Goal: Task Accomplishment & Management: Complete application form

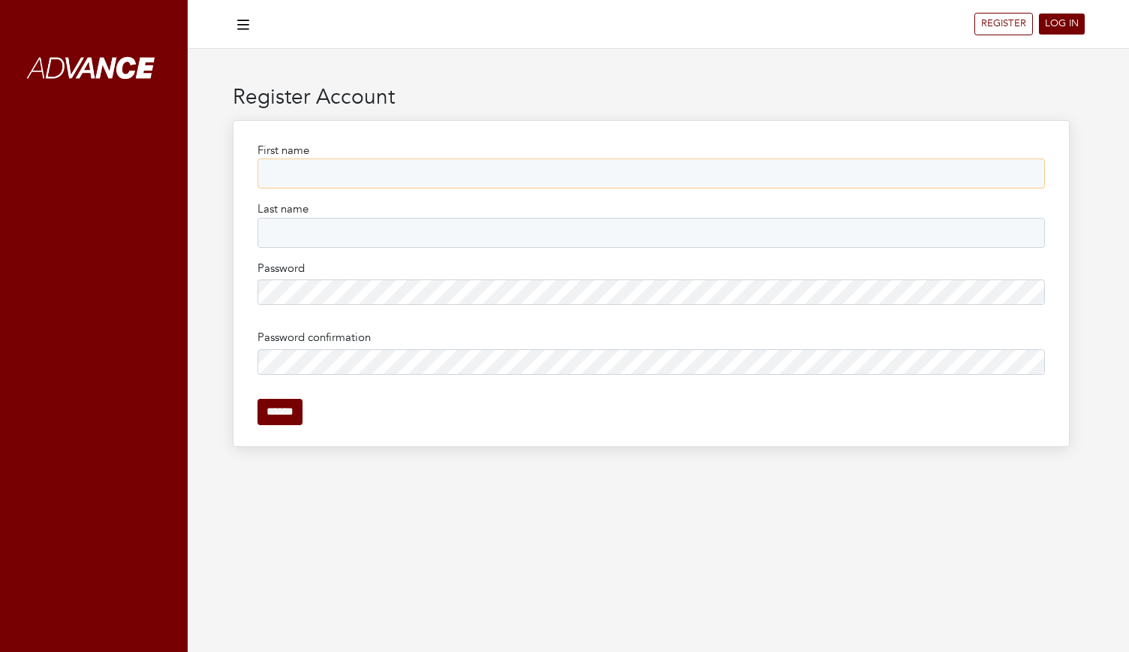
click at [323, 170] on input "First name" at bounding box center [652, 173] width 788 height 30
type input "*****"
click at [313, 232] on input "Last name" at bounding box center [652, 233] width 788 height 30
type input "*****"
click at [258, 399] on input "******" at bounding box center [280, 412] width 45 height 26
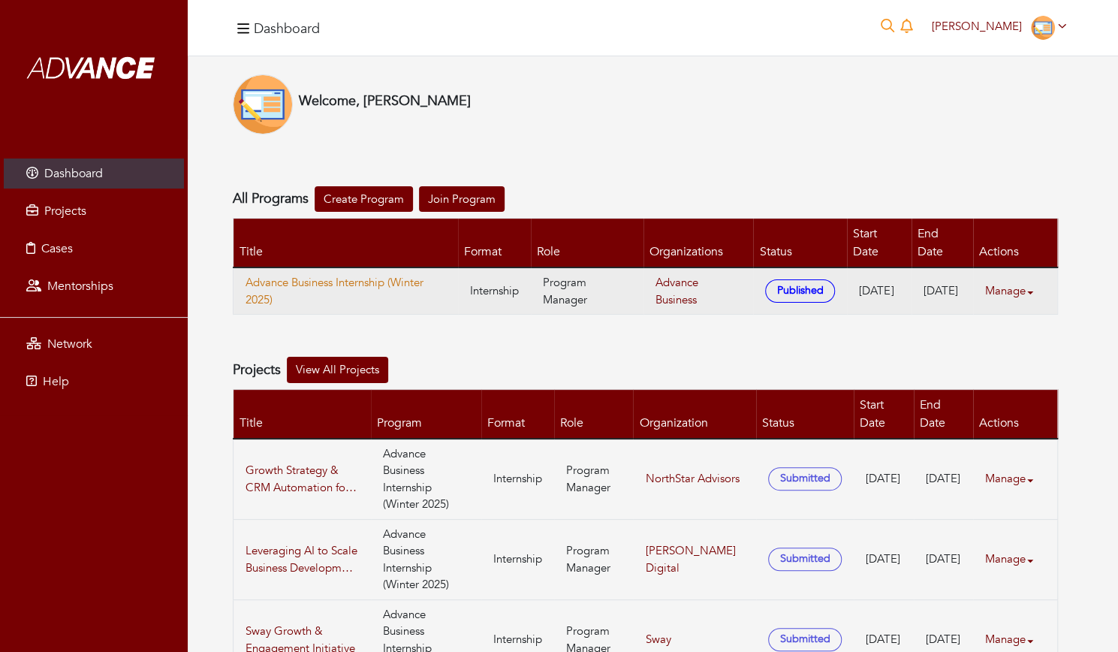
click at [315, 276] on link "Advance Business Internship (Winter 2025)" at bounding box center [346, 291] width 200 height 34
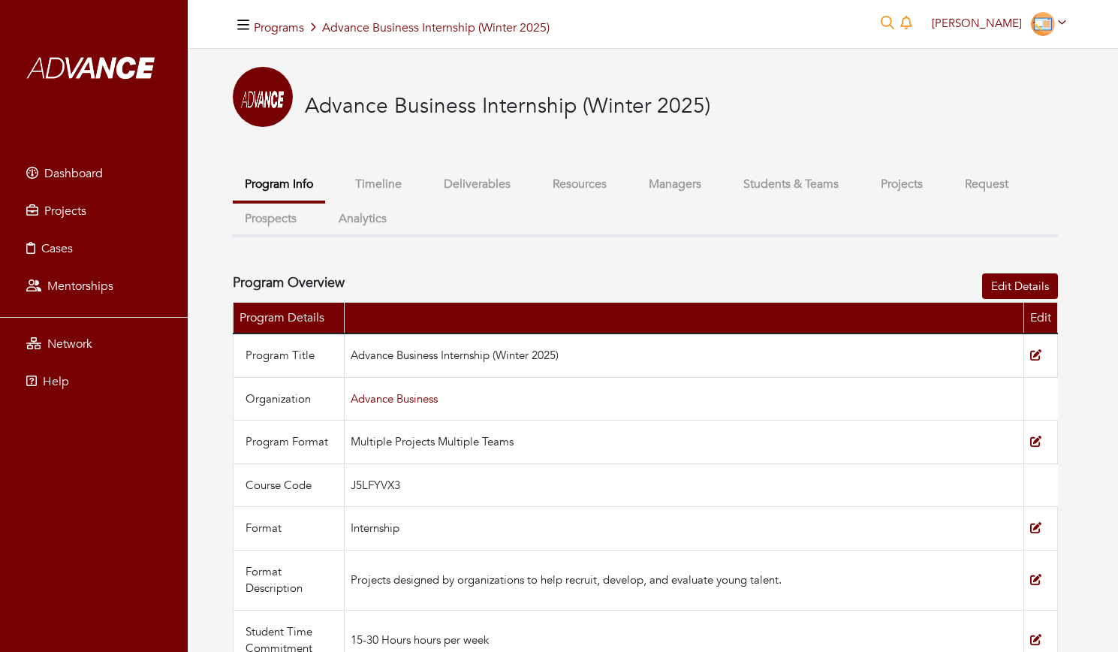
scroll to position [128, 0]
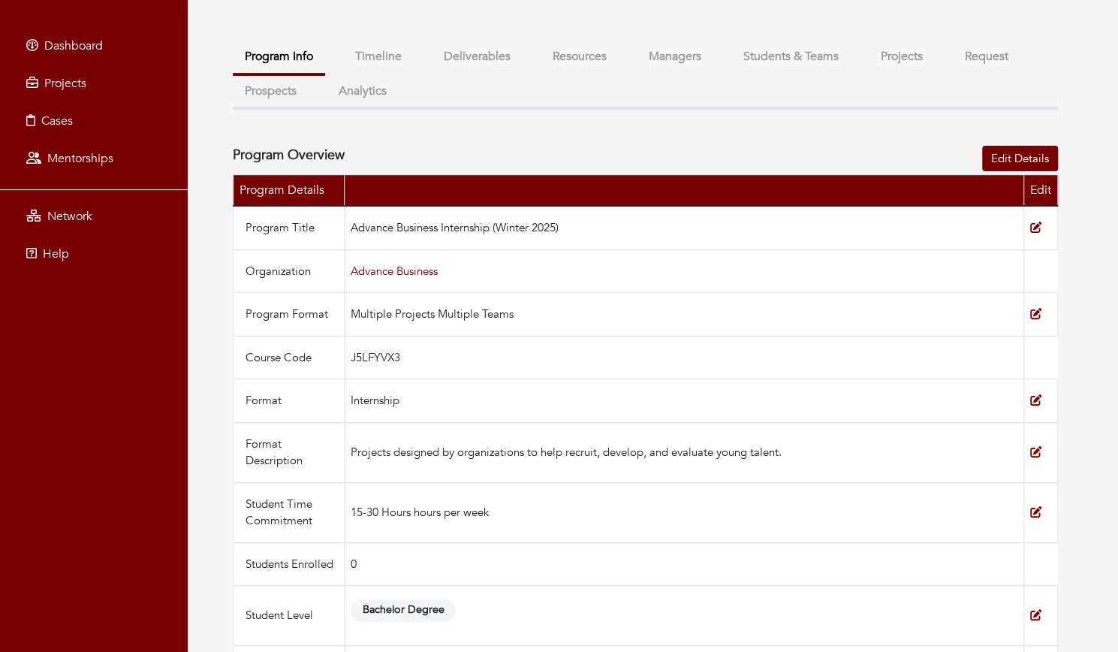
click at [909, 62] on button "Projects" at bounding box center [902, 57] width 66 height 32
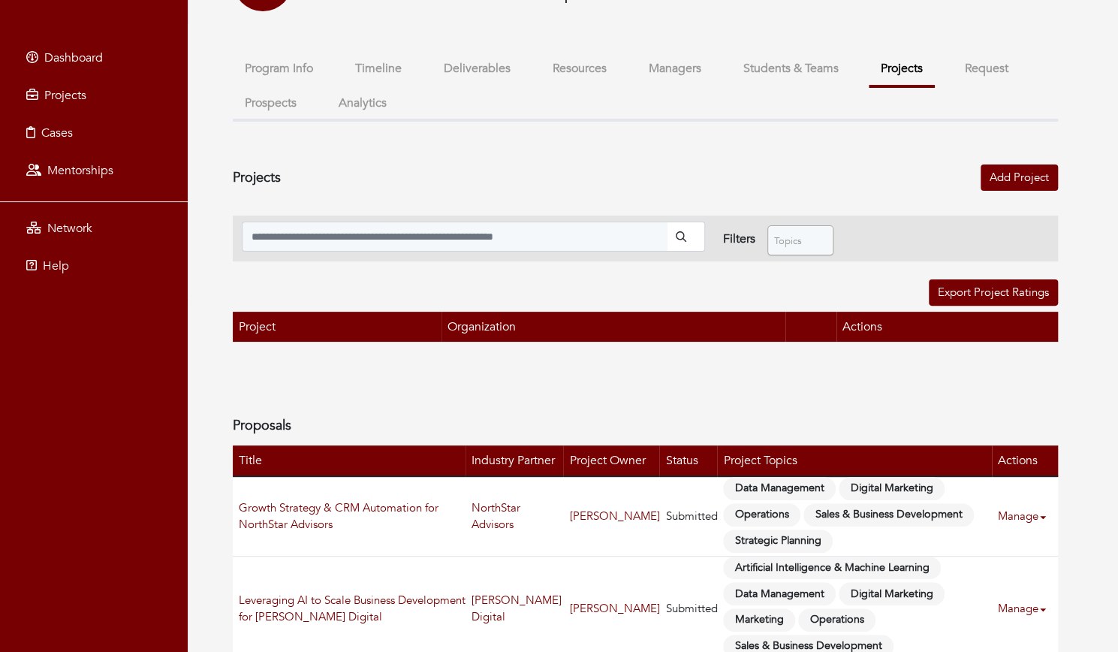
scroll to position [105, 0]
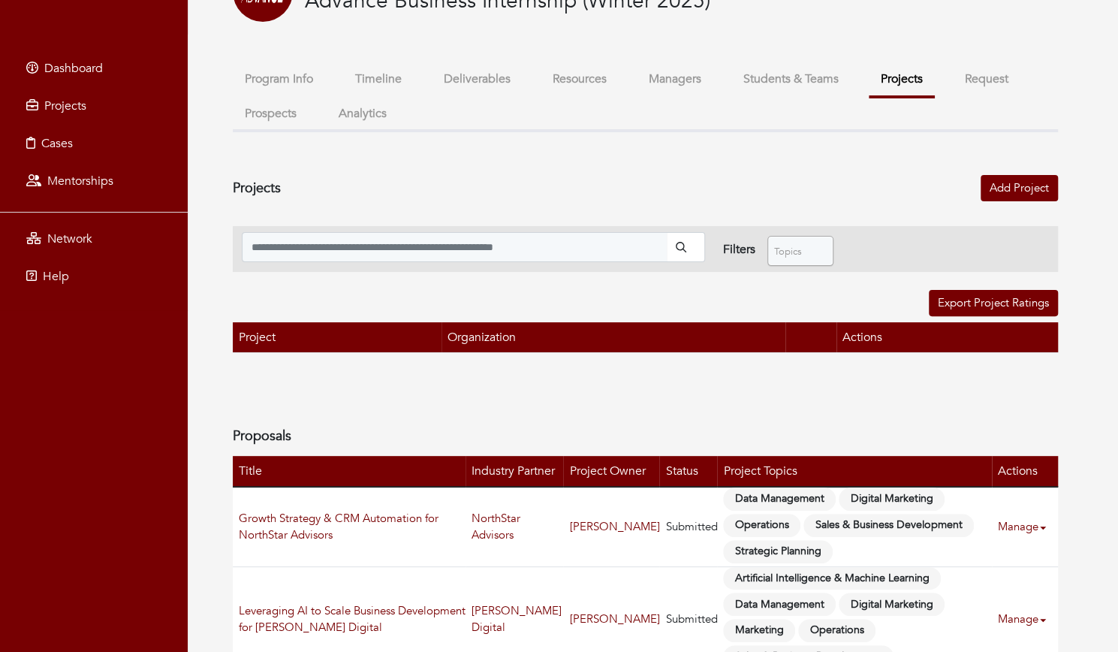
click at [963, 74] on button "Request" at bounding box center [987, 79] width 68 height 32
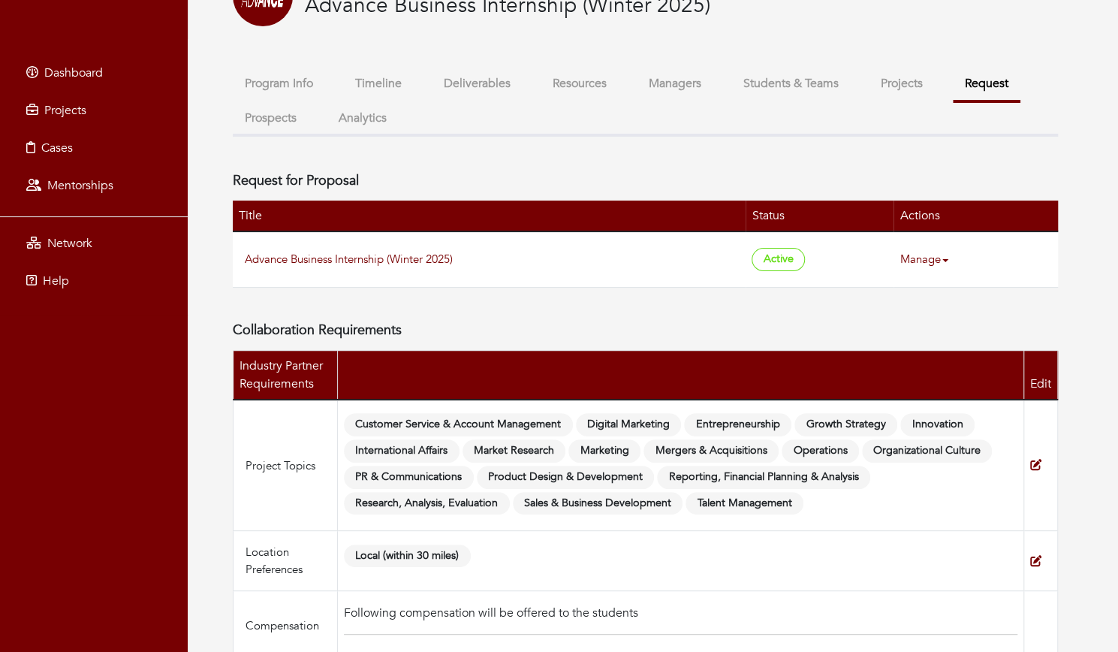
scroll to position [101, 0]
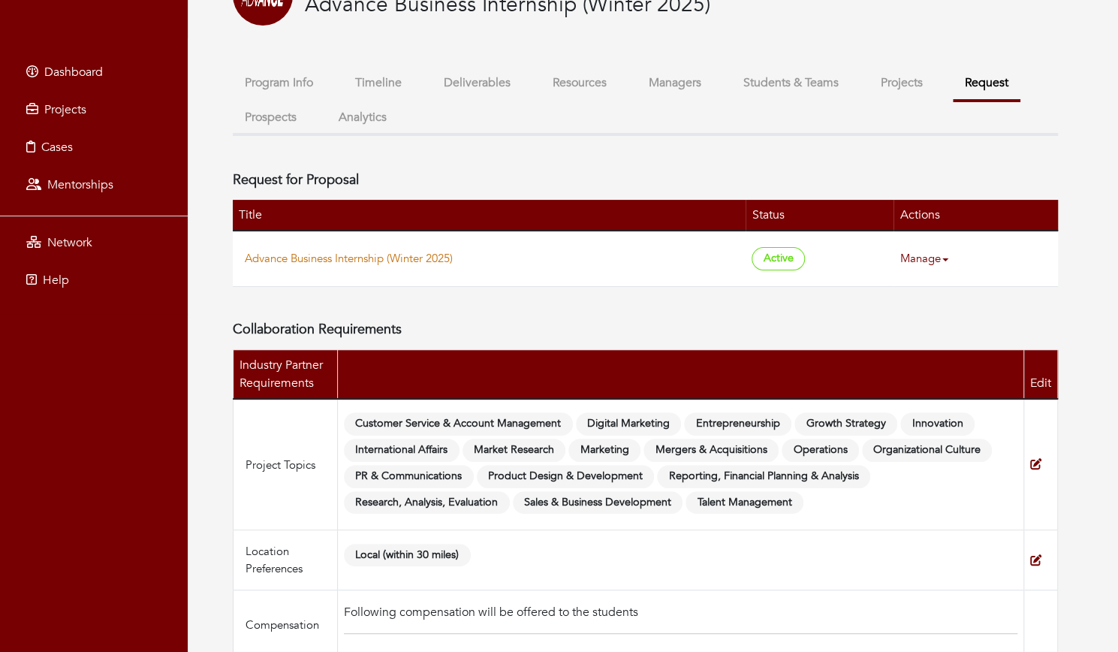
click at [422, 255] on link "Advance Business Internship (Winter 2025)" at bounding box center [349, 258] width 208 height 15
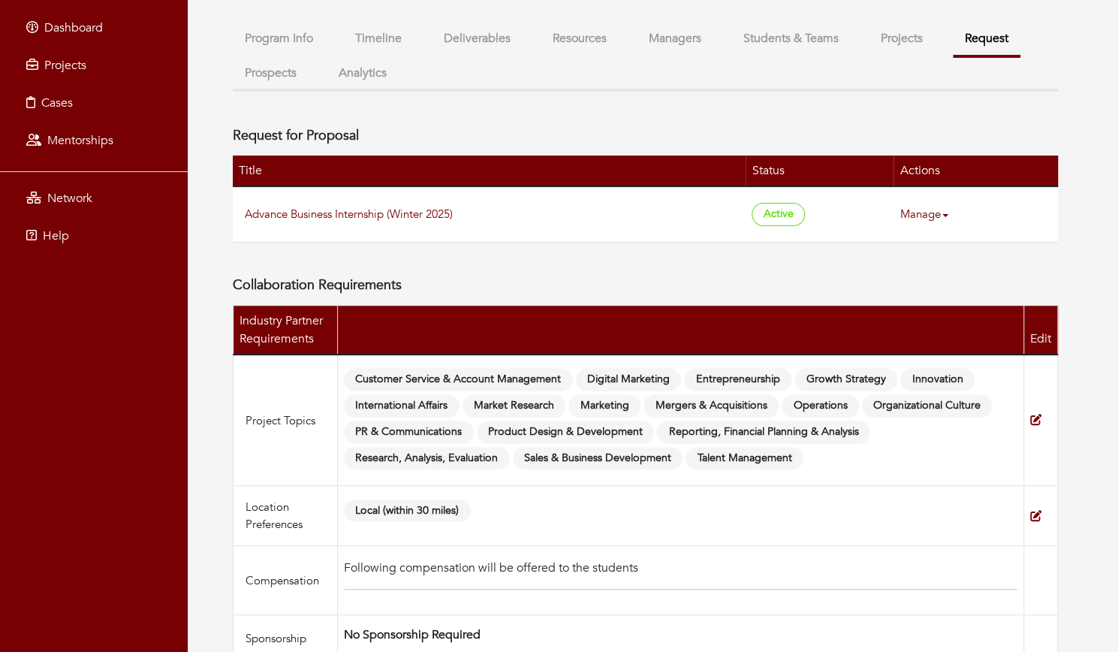
scroll to position [134, 0]
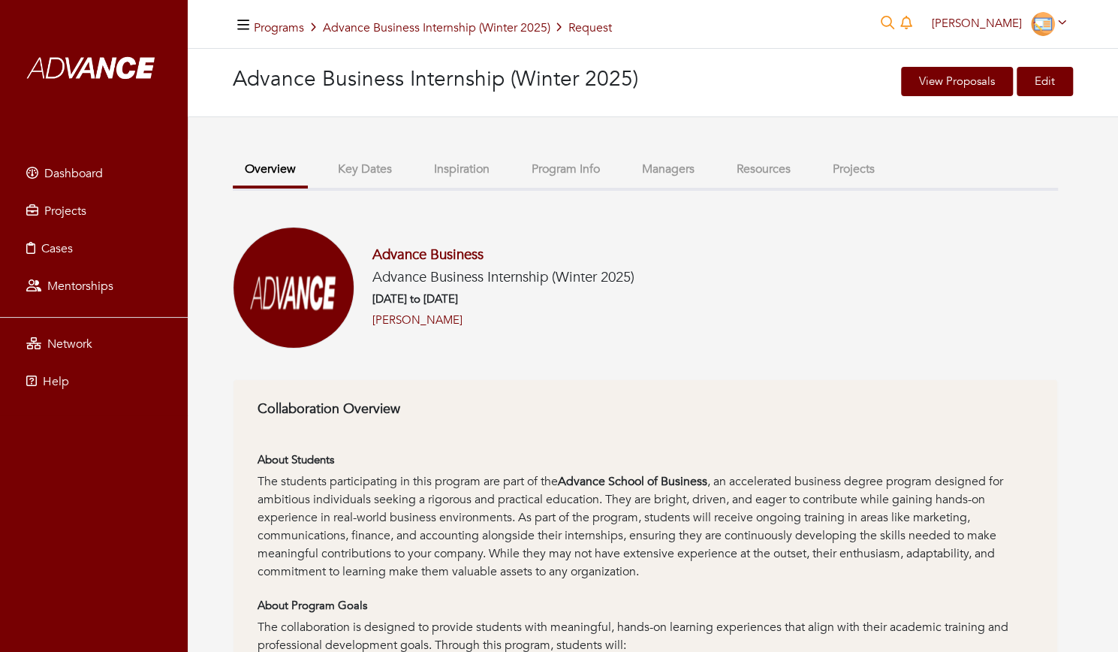
click at [375, 170] on button "Key Dates" at bounding box center [365, 169] width 78 height 32
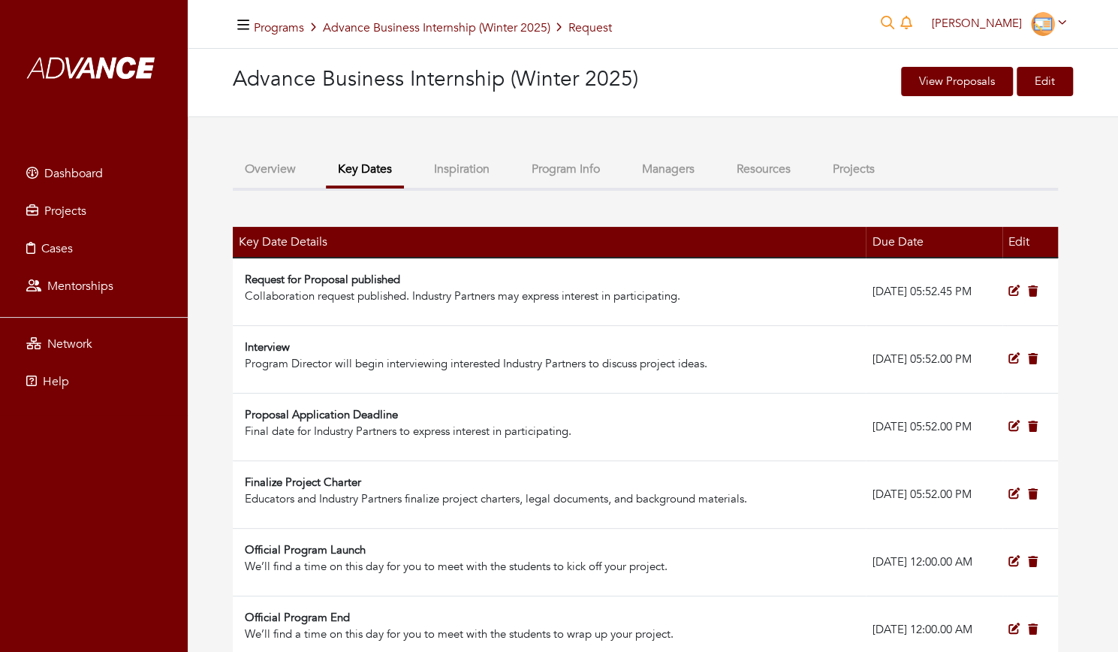
click at [448, 173] on button "Inspiration" at bounding box center [462, 169] width 80 height 32
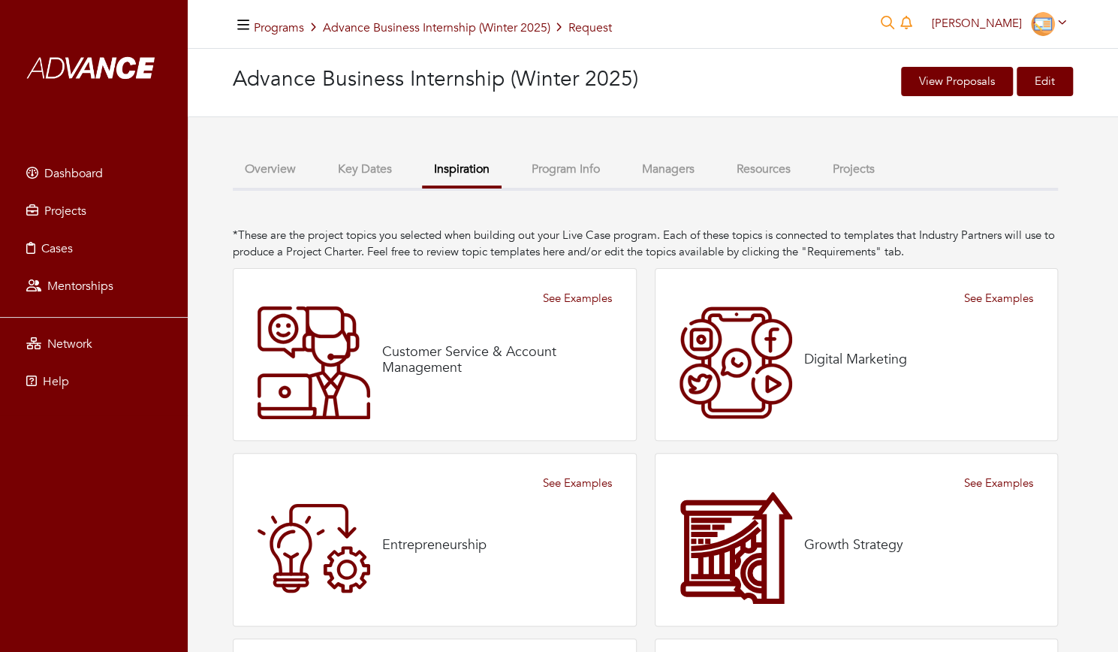
click at [541, 172] on button "Program Info" at bounding box center [566, 169] width 92 height 32
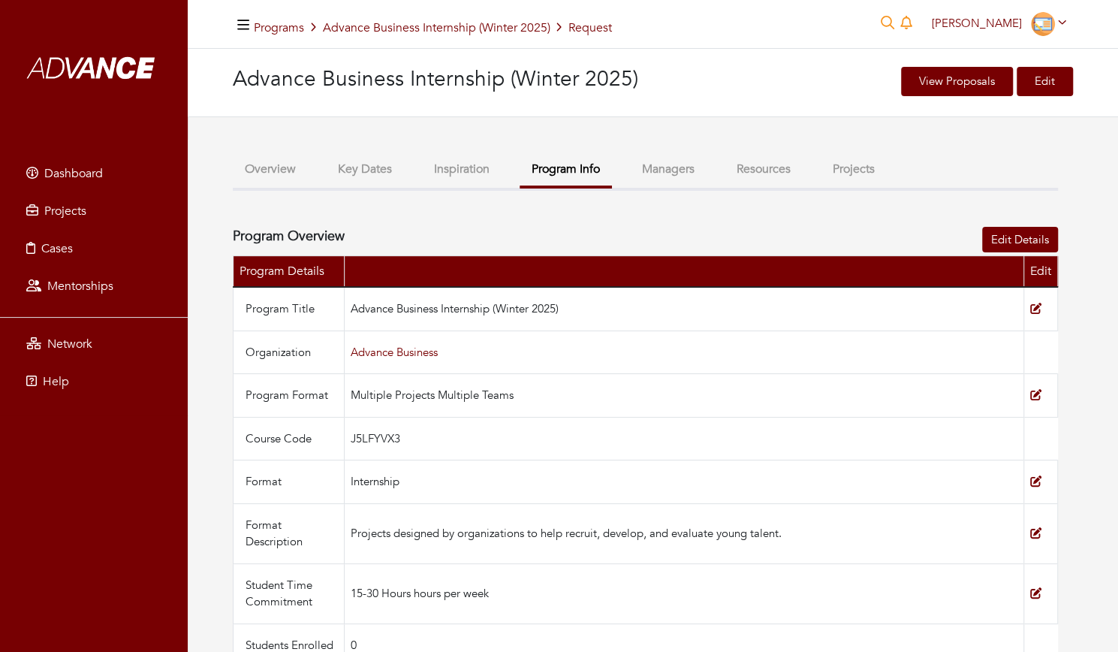
click at [680, 158] on button "Managers" at bounding box center [668, 169] width 77 height 32
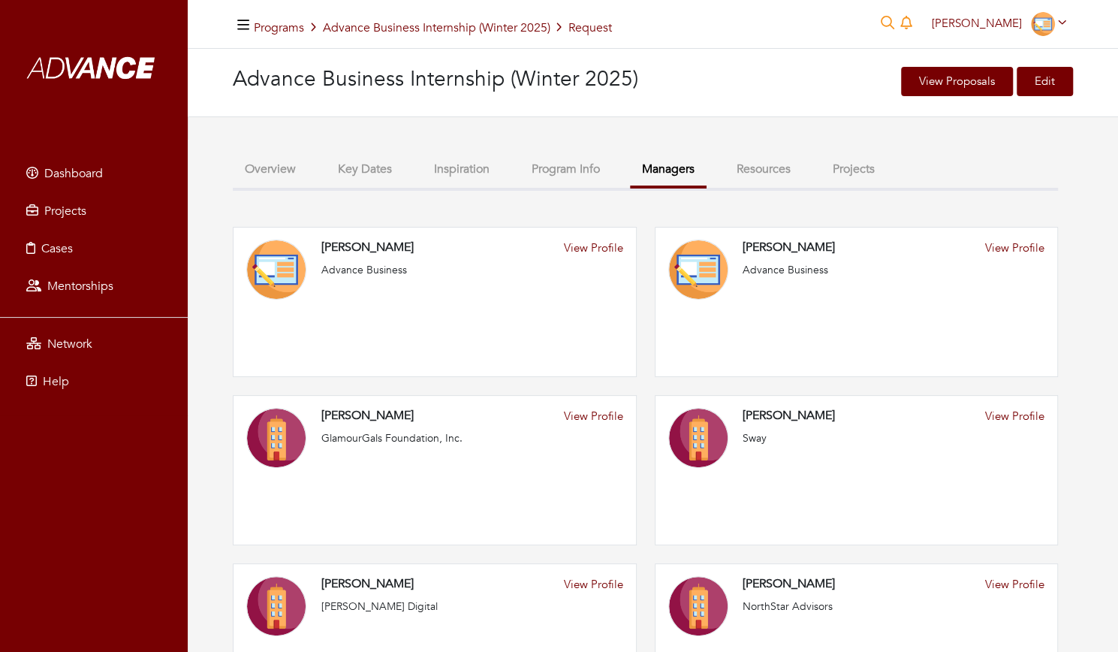
click at [269, 166] on button "Overview" at bounding box center [270, 169] width 75 height 32
